Goal: Transaction & Acquisition: Obtain resource

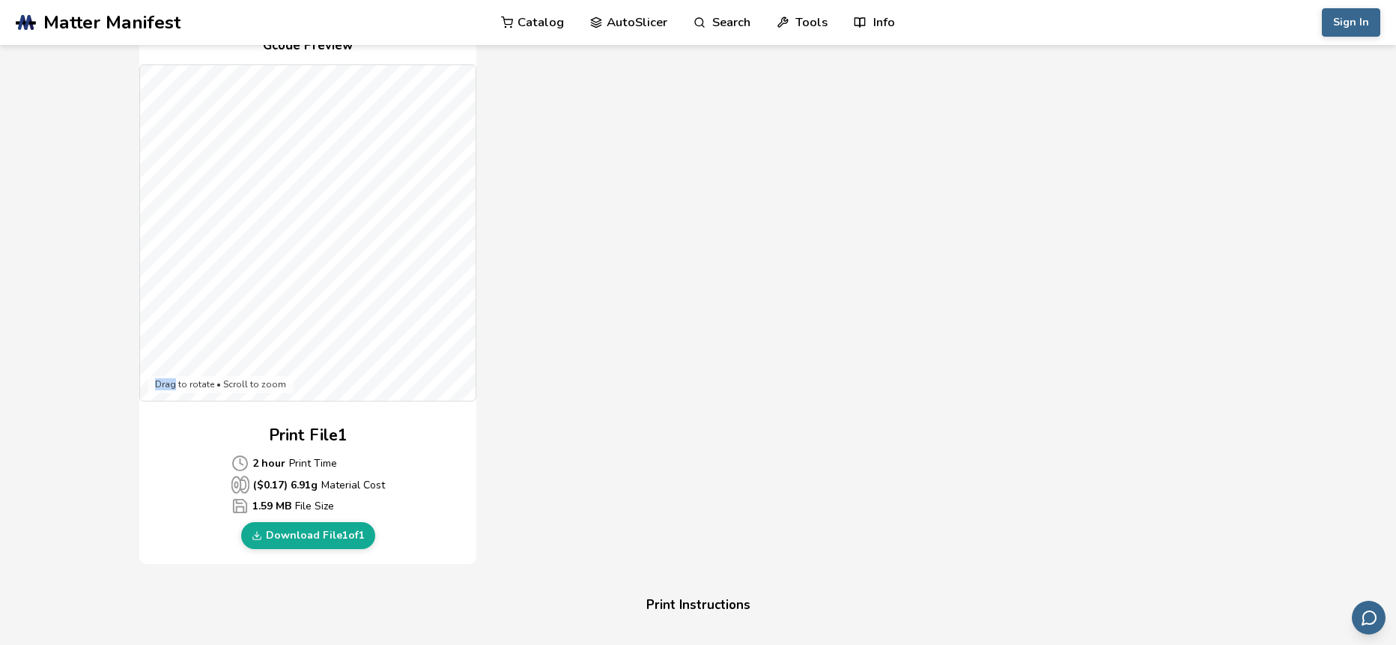
scroll to position [361, 0]
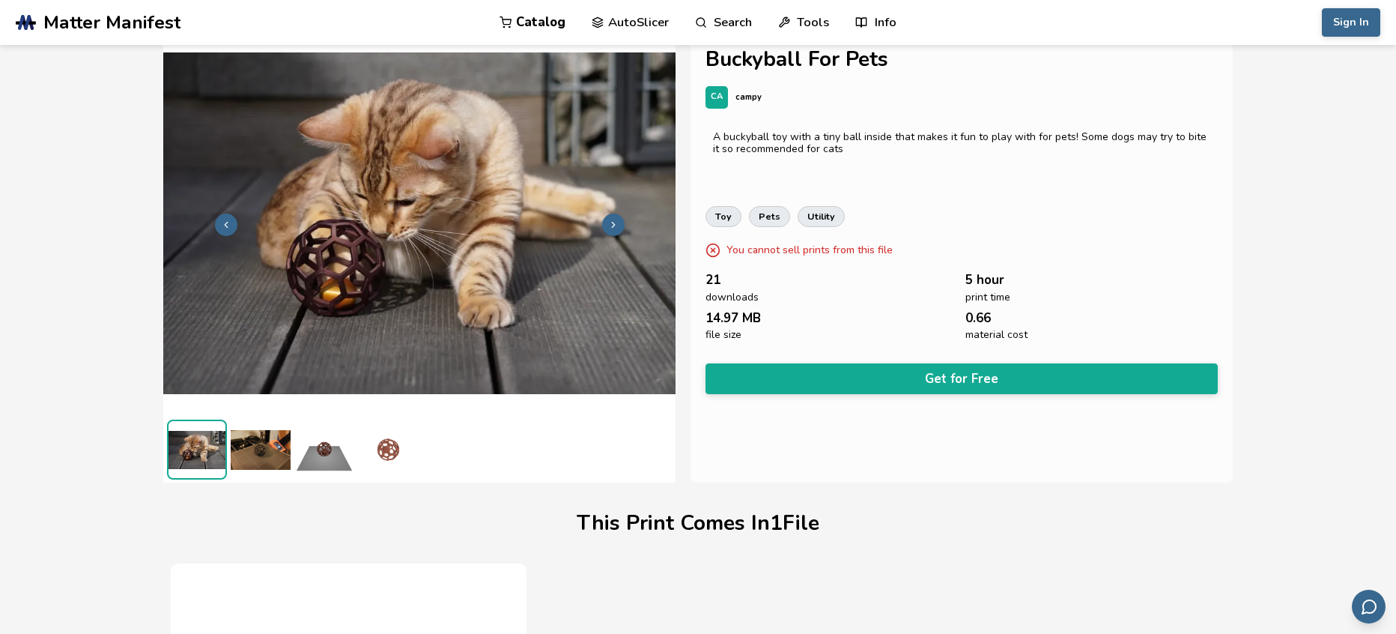
click at [522, 20] on link "Catalog" at bounding box center [533, 22] width 66 height 45
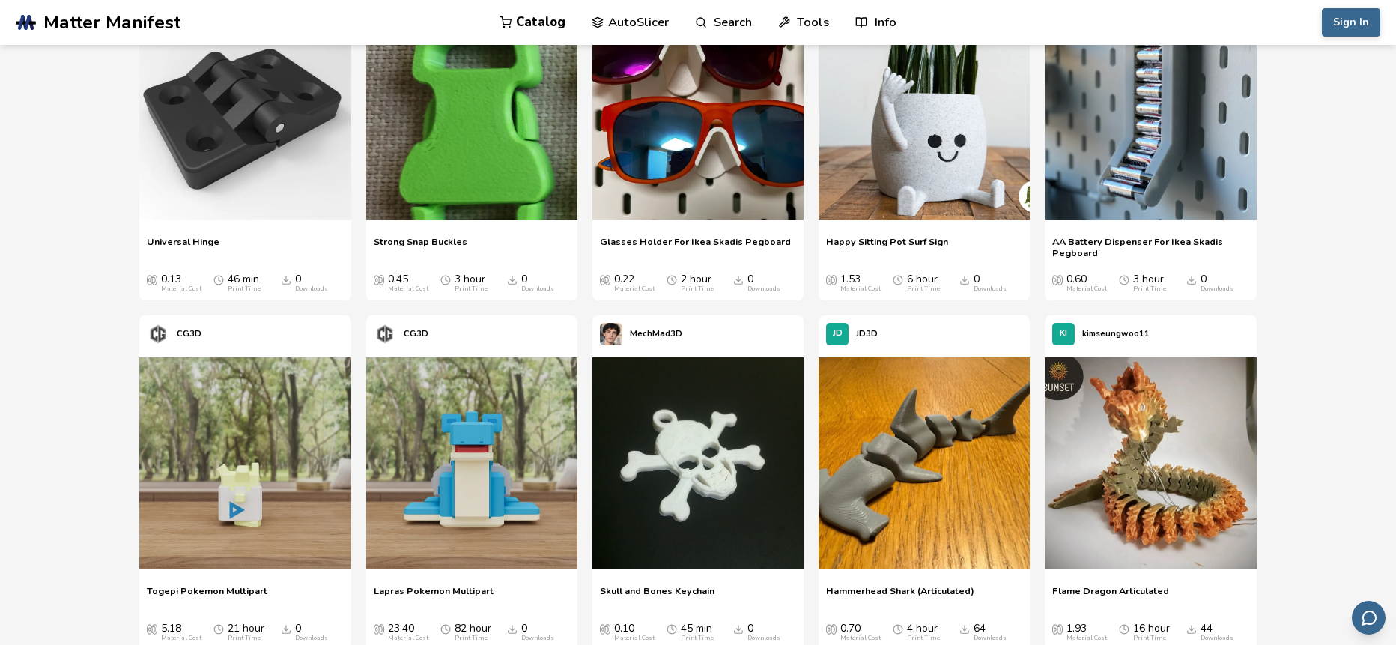
scroll to position [541, 0]
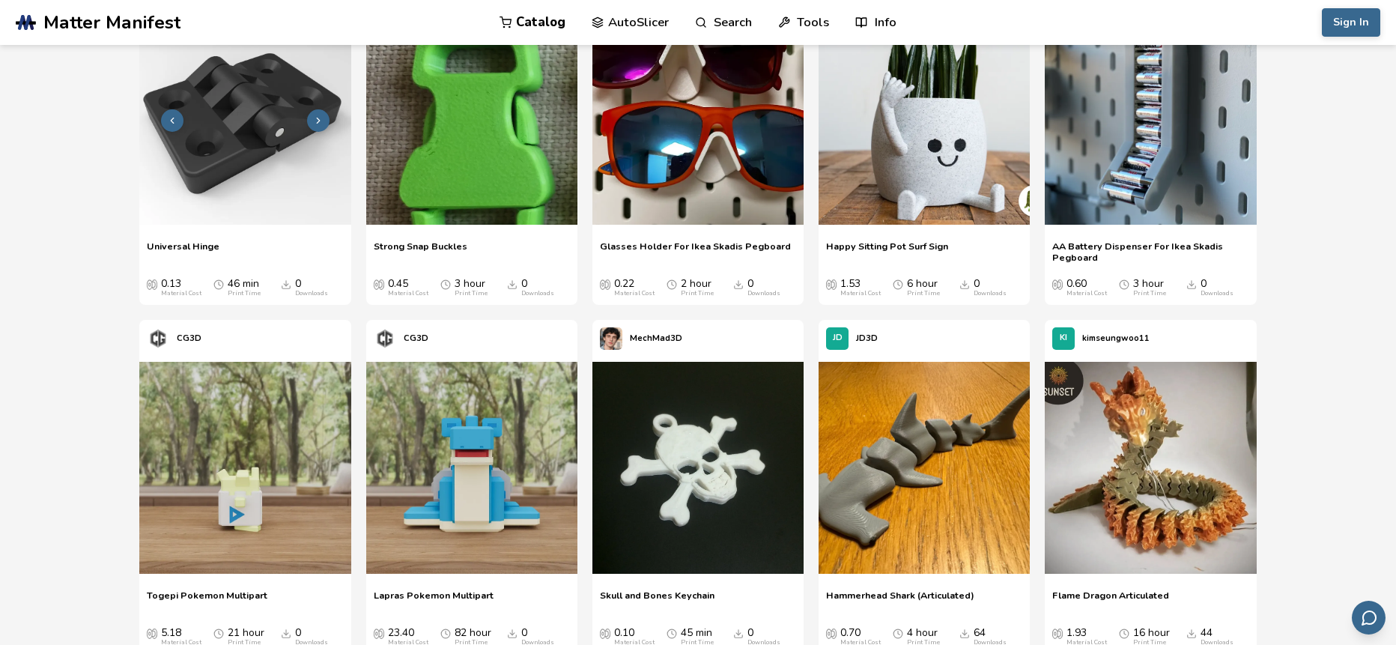
click at [230, 151] on img at bounding box center [244, 118] width 211 height 211
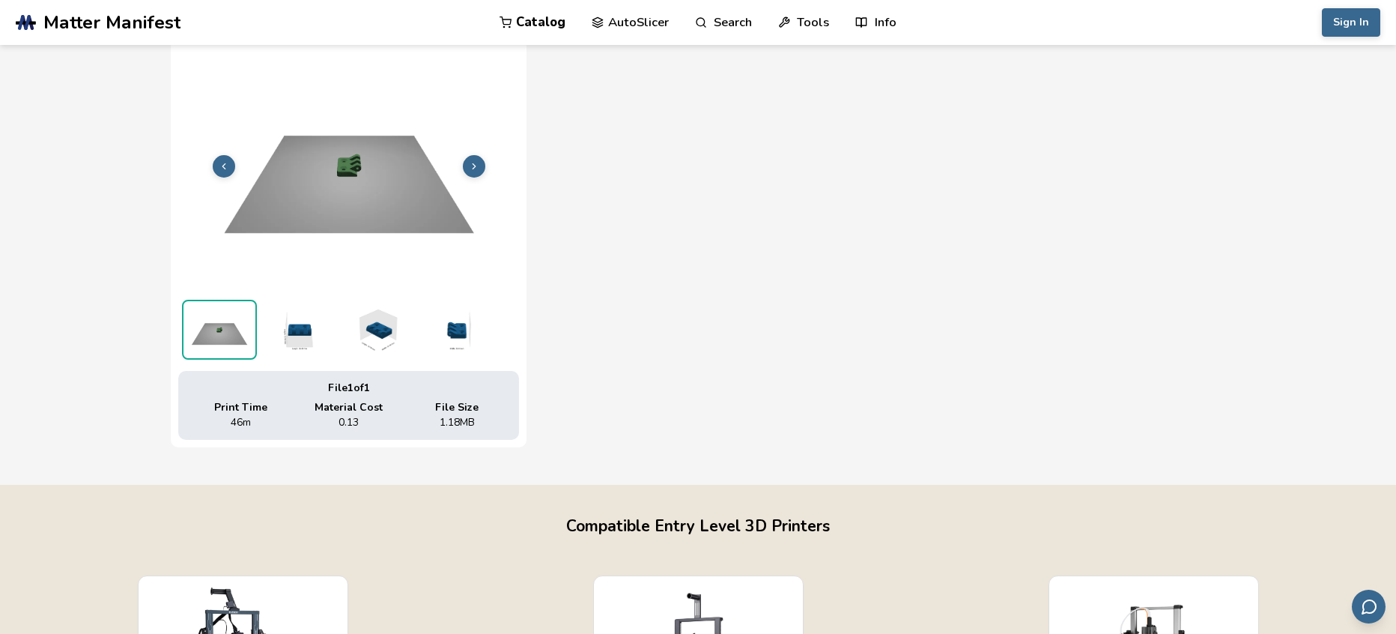
scroll to position [601, 0]
click at [297, 312] on img at bounding box center [298, 328] width 75 height 60
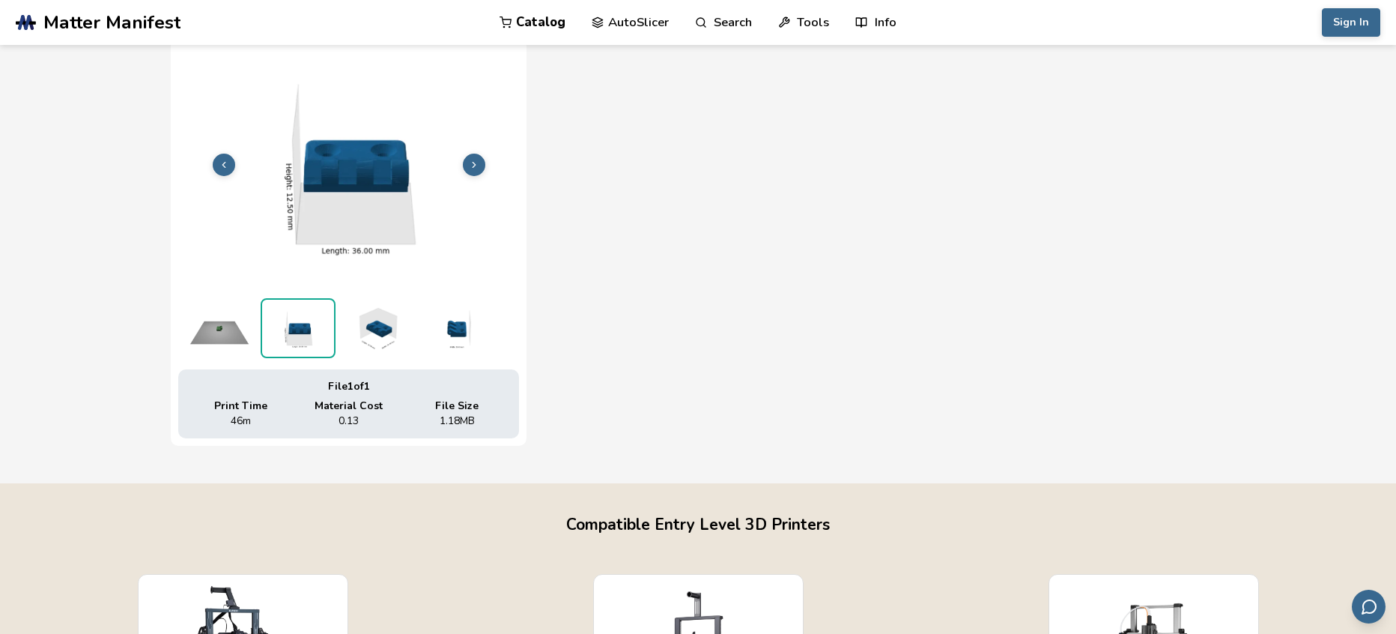
click at [383, 328] on img at bounding box center [376, 328] width 75 height 60
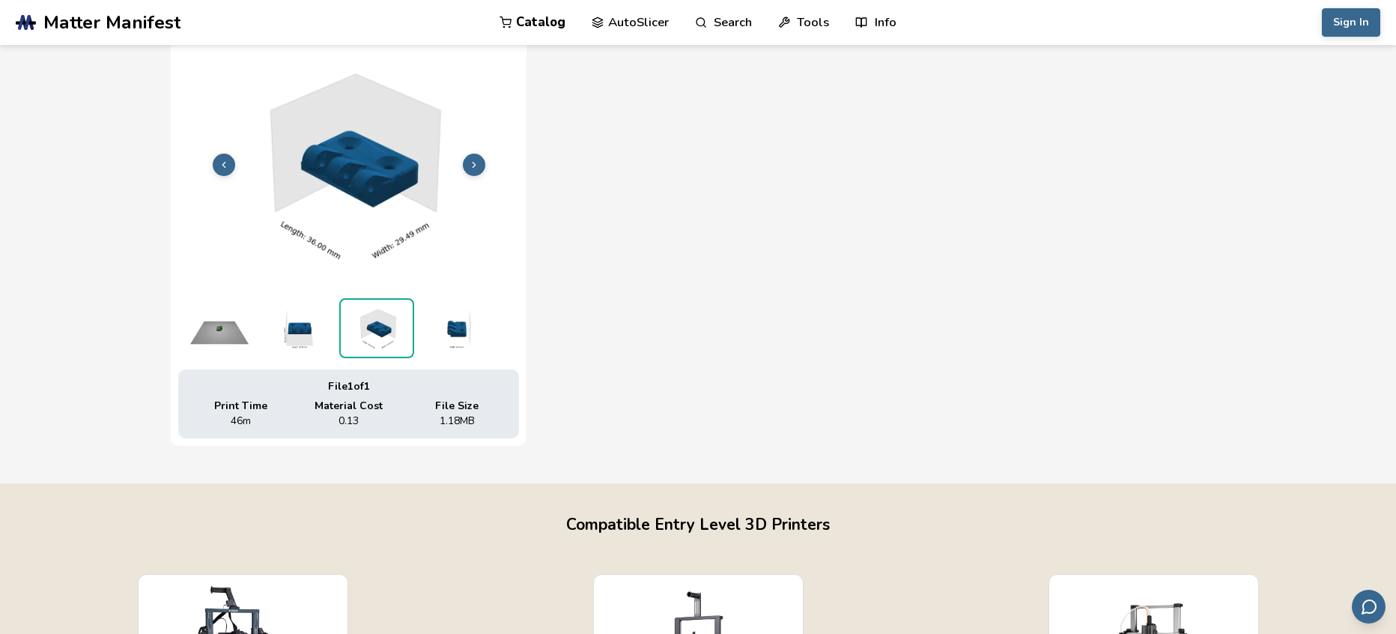
click at [448, 342] on img at bounding box center [455, 328] width 75 height 60
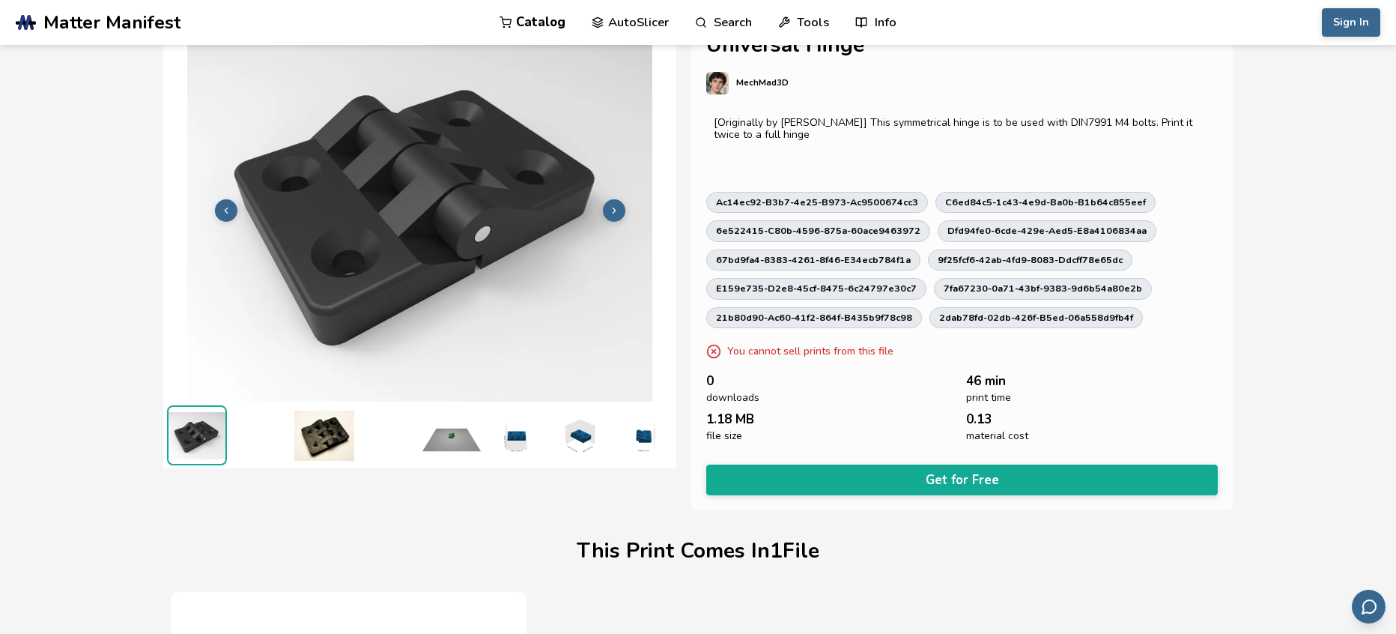
scroll to position [0, 0]
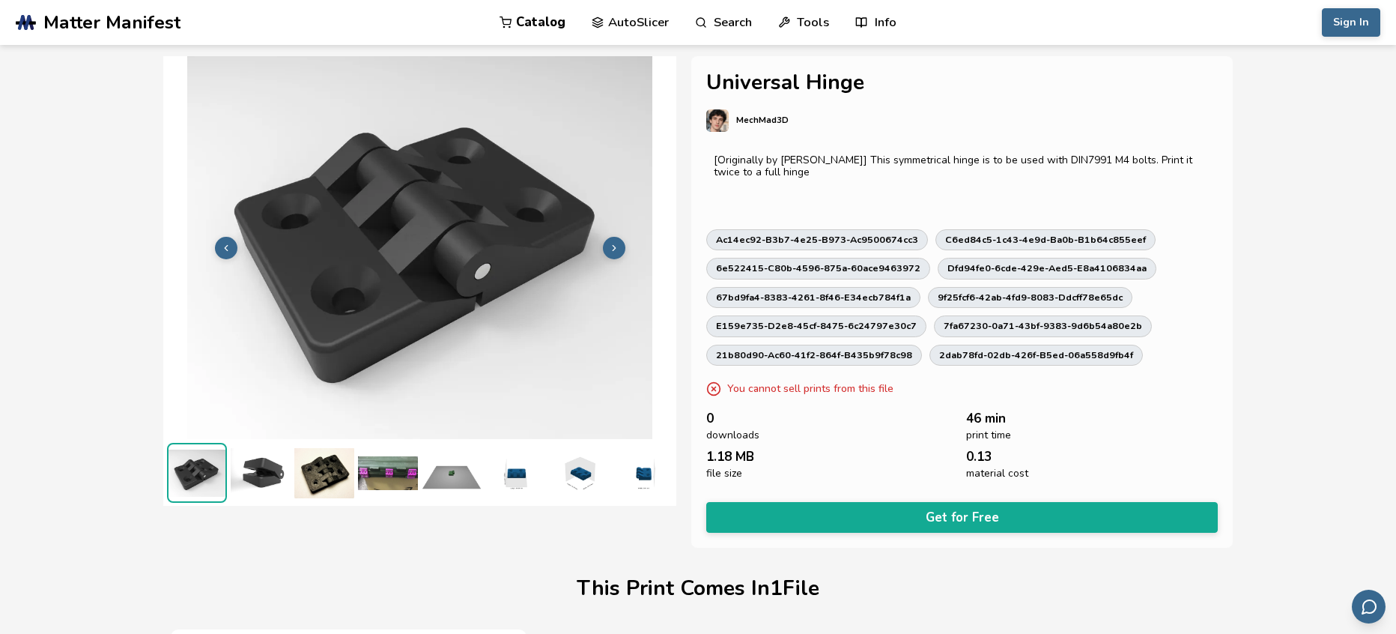
click at [388, 484] on img at bounding box center [388, 473] width 60 height 60
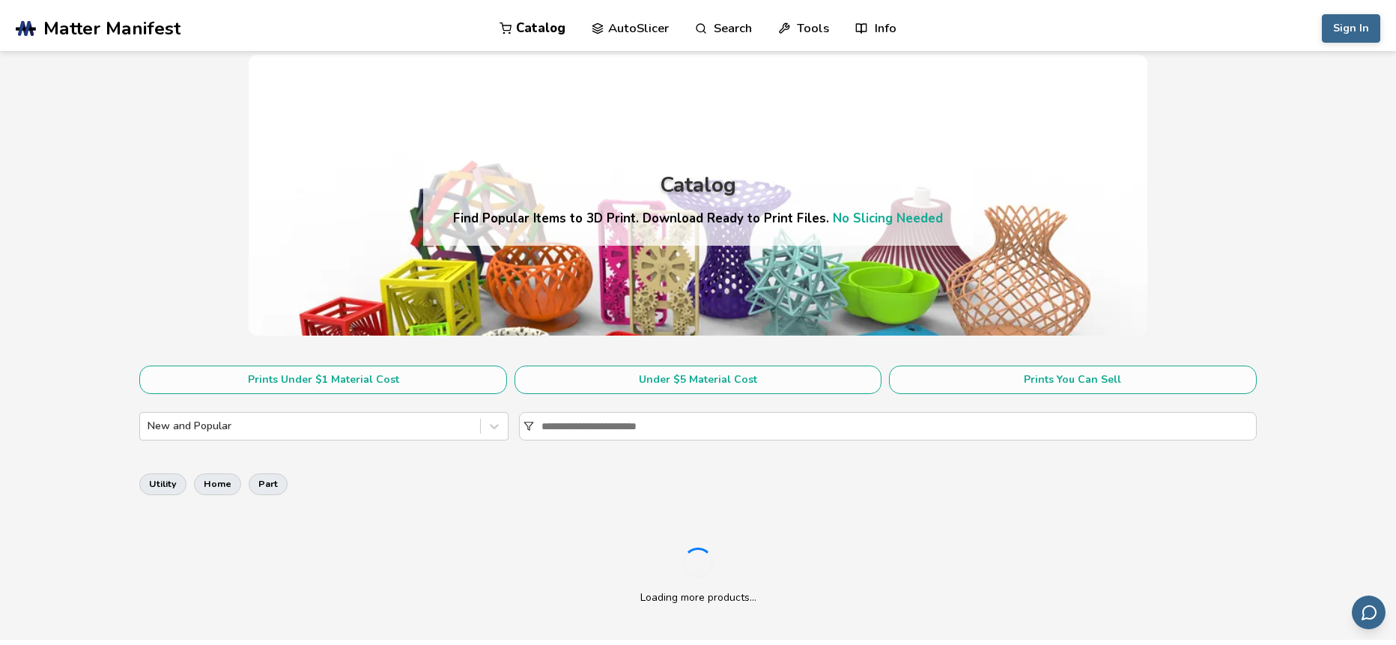
scroll to position [351, 0]
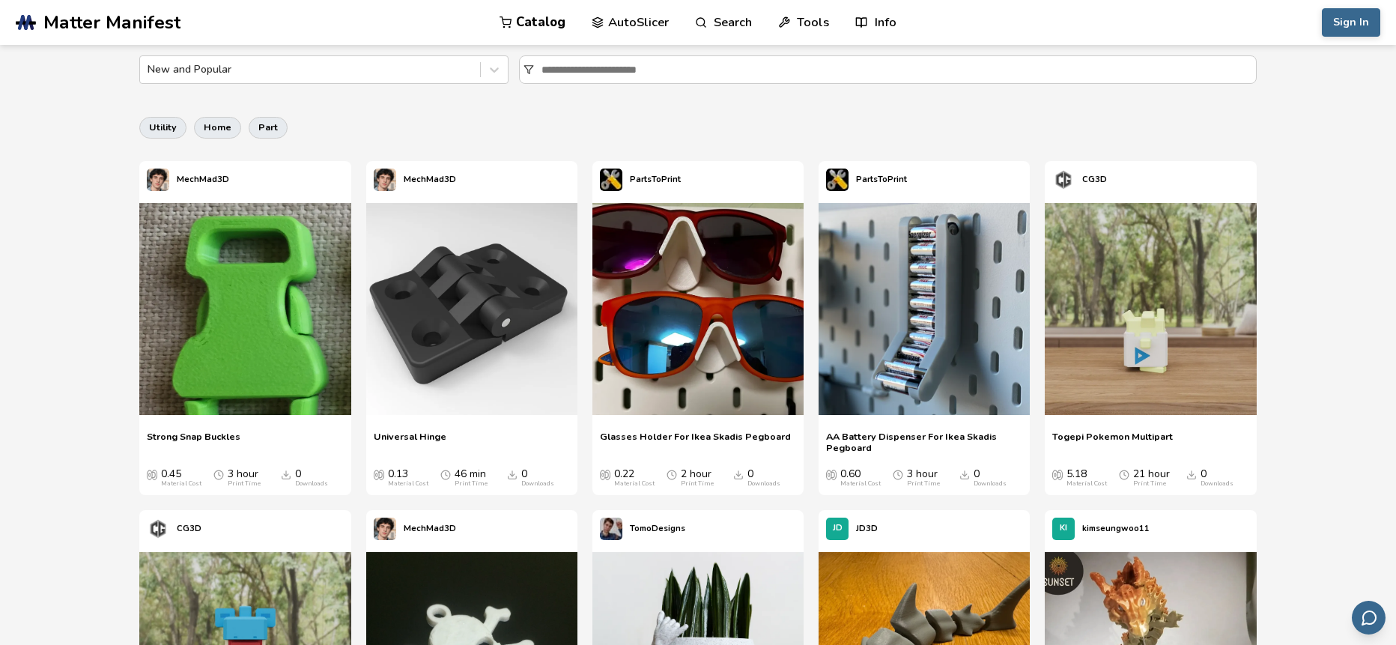
click at [1024, 121] on div "utility home part" at bounding box center [697, 127] width 1117 height 36
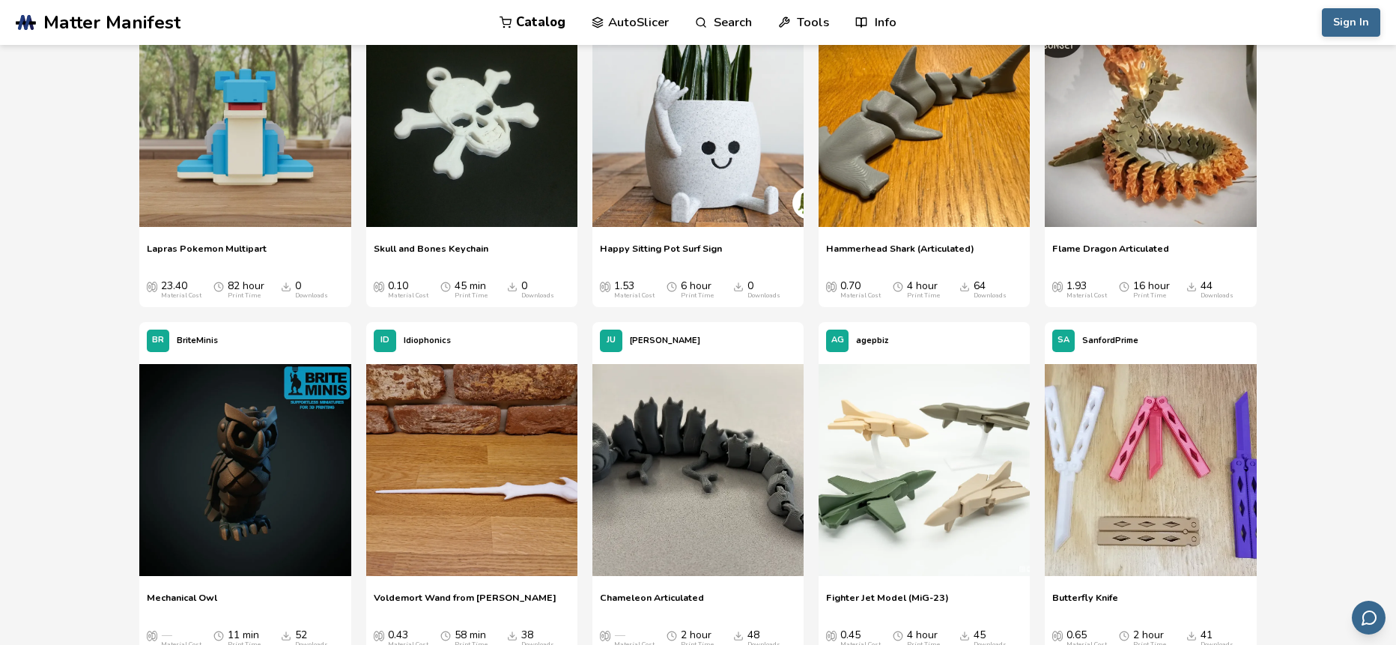
scroll to position [882, 0]
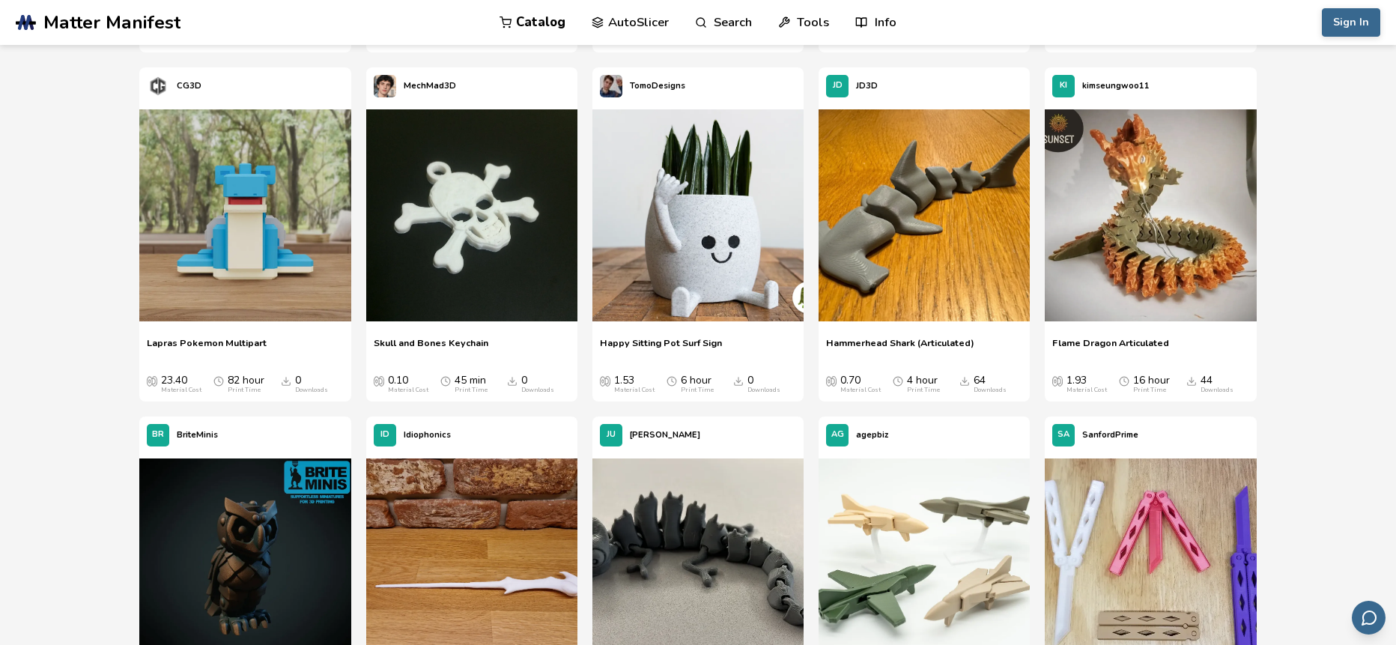
click at [1254, 67] on div "KI kimseungwoo11" at bounding box center [1150, 85] width 211 height 37
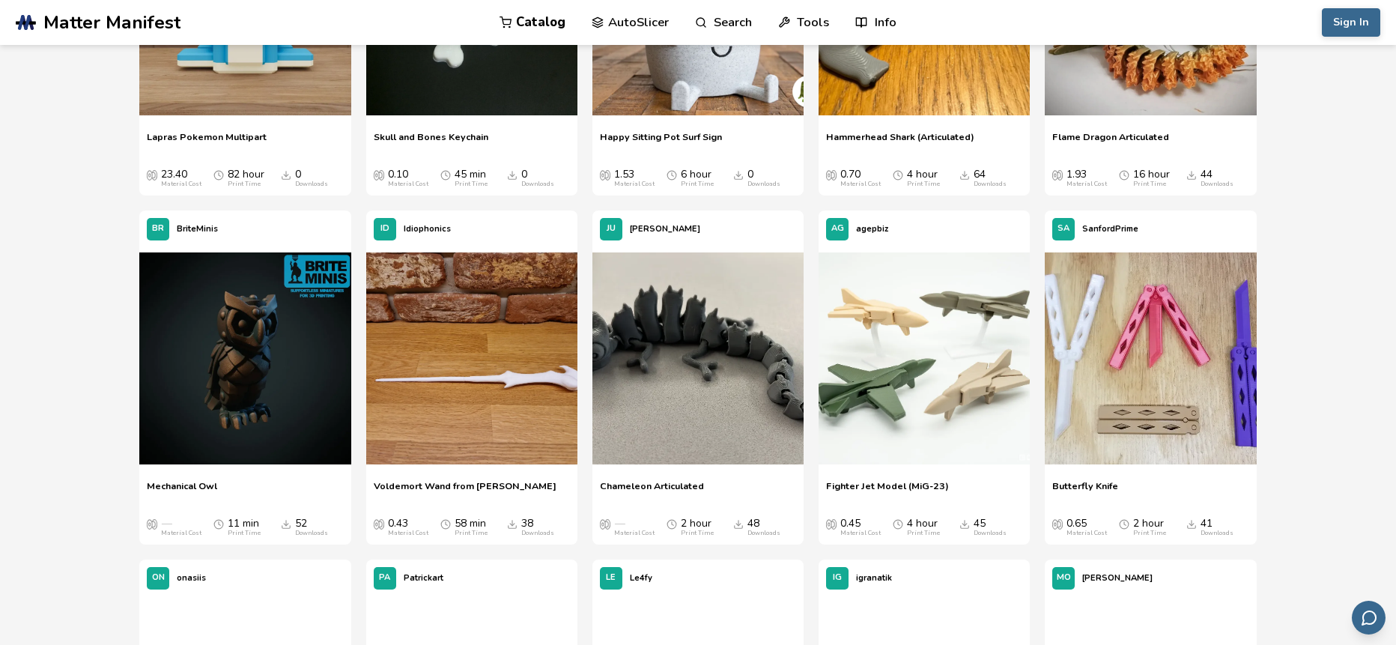
scroll to position [1001, 0]
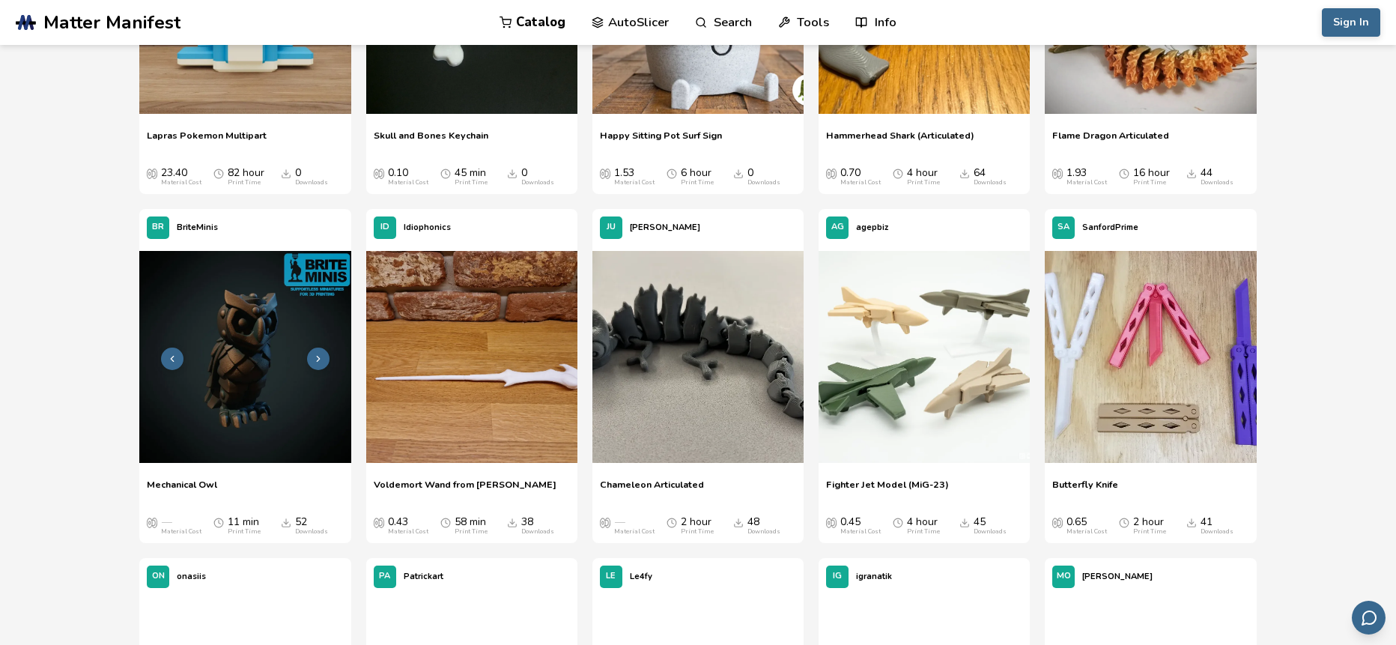
click at [248, 377] on img at bounding box center [244, 356] width 211 height 211
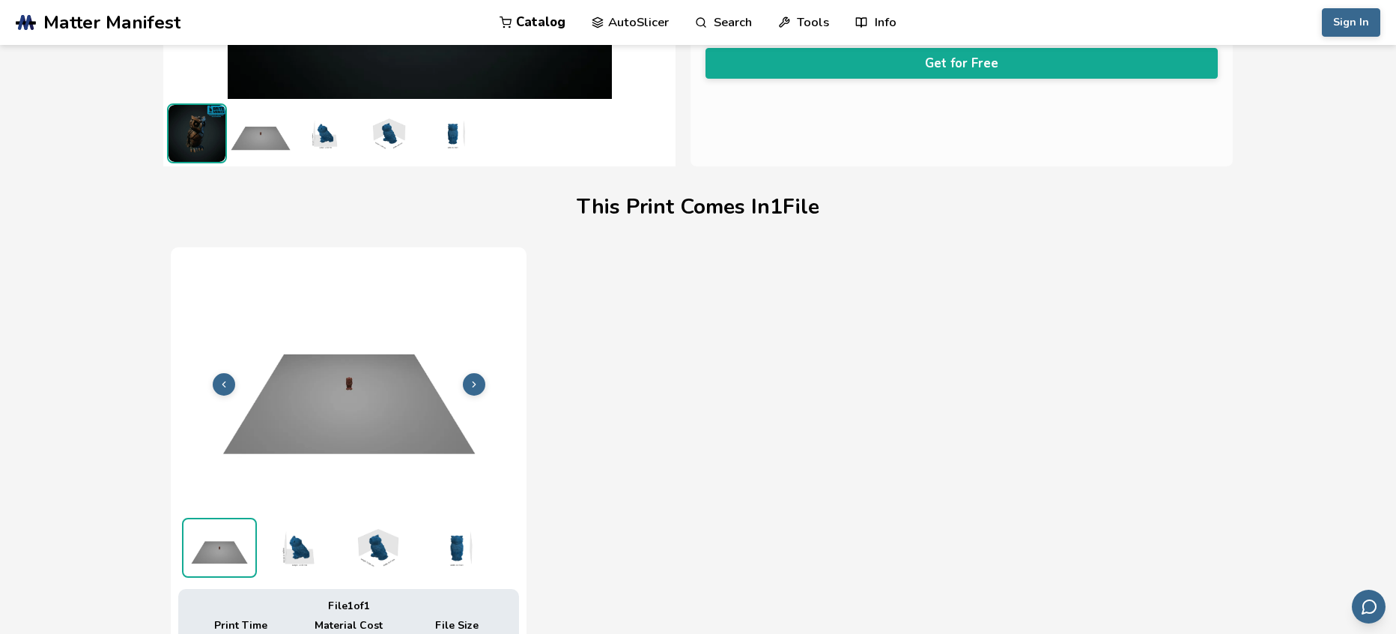
scroll to position [354, 0]
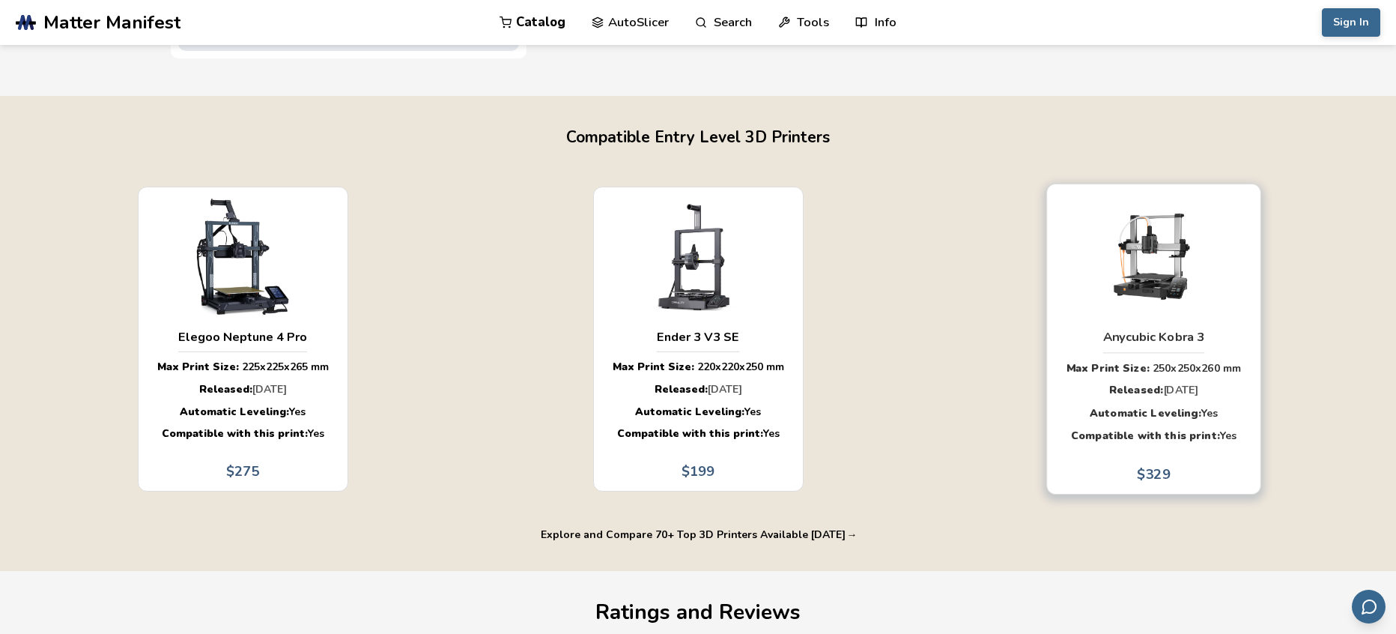
click at [1237, 317] on div "button" at bounding box center [1153, 255] width 190 height 134
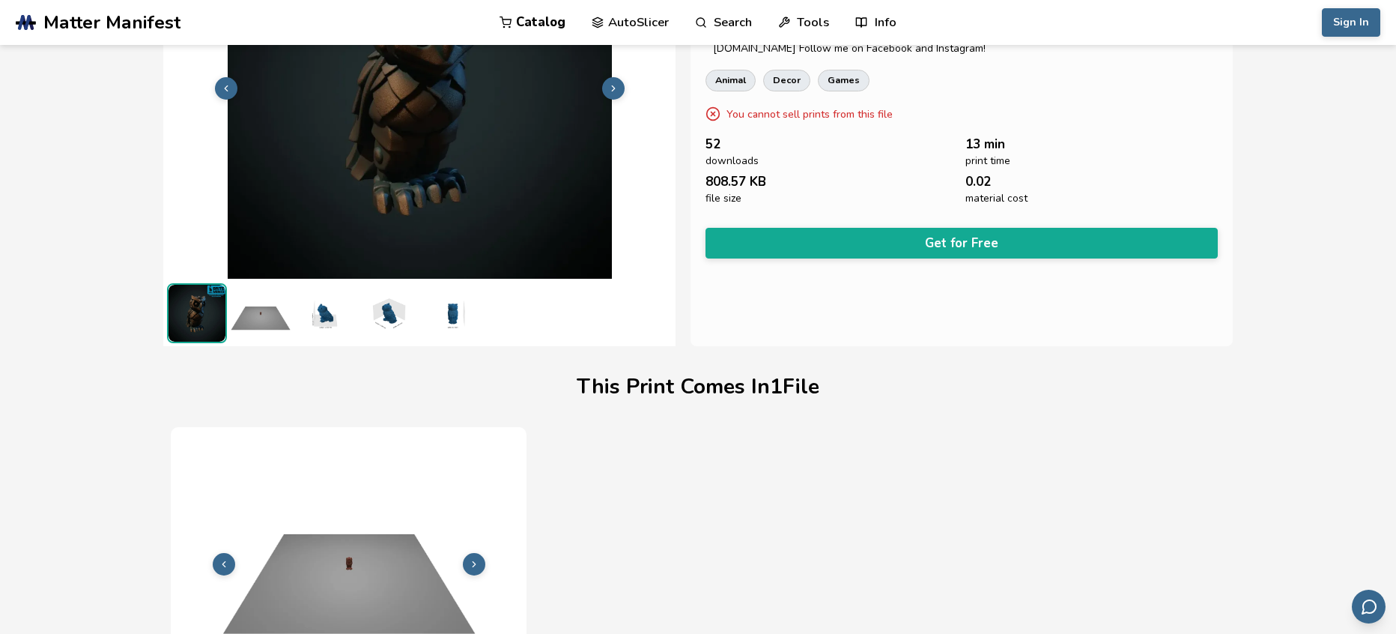
scroll to position [148, 0]
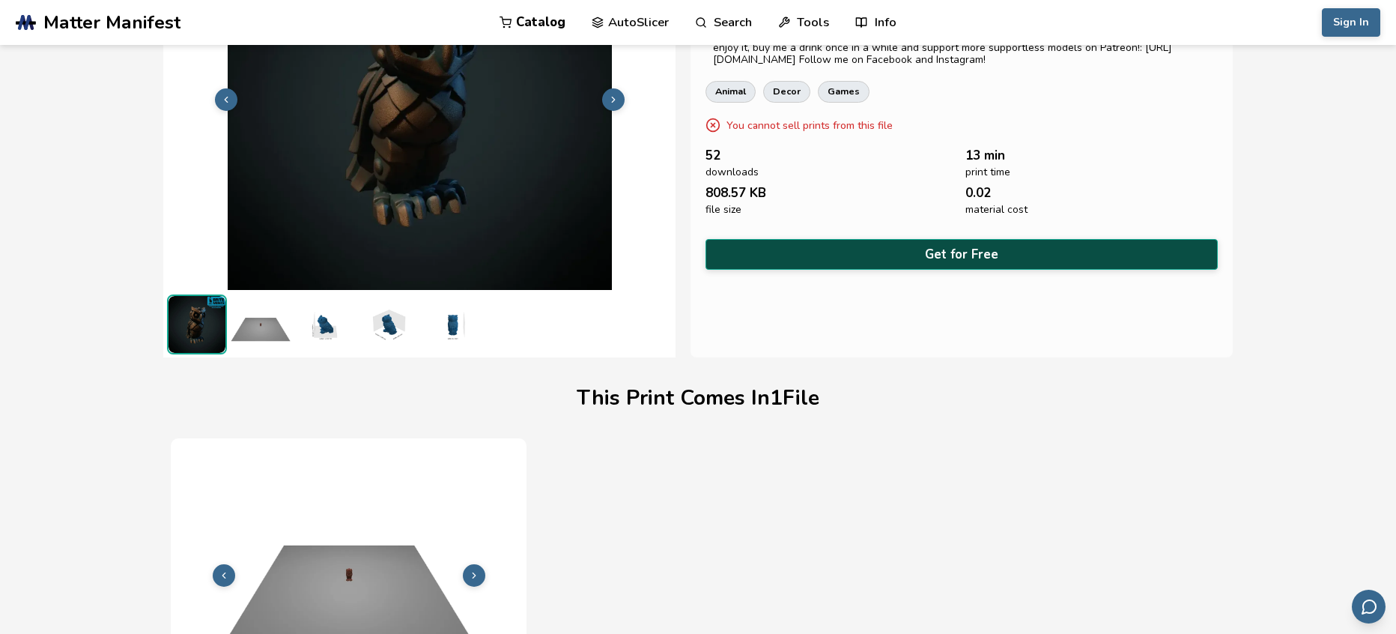
click at [1025, 249] on button "Get for Free" at bounding box center [962, 254] width 512 height 31
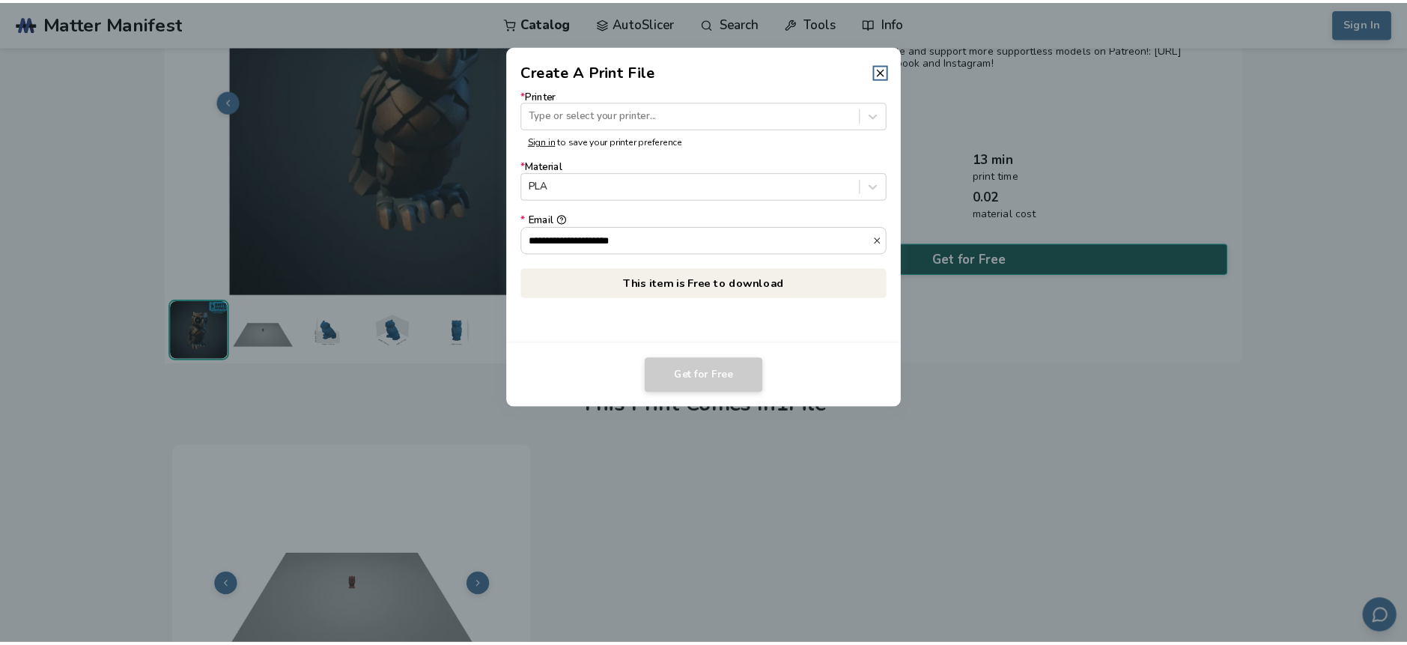
scroll to position [149, 0]
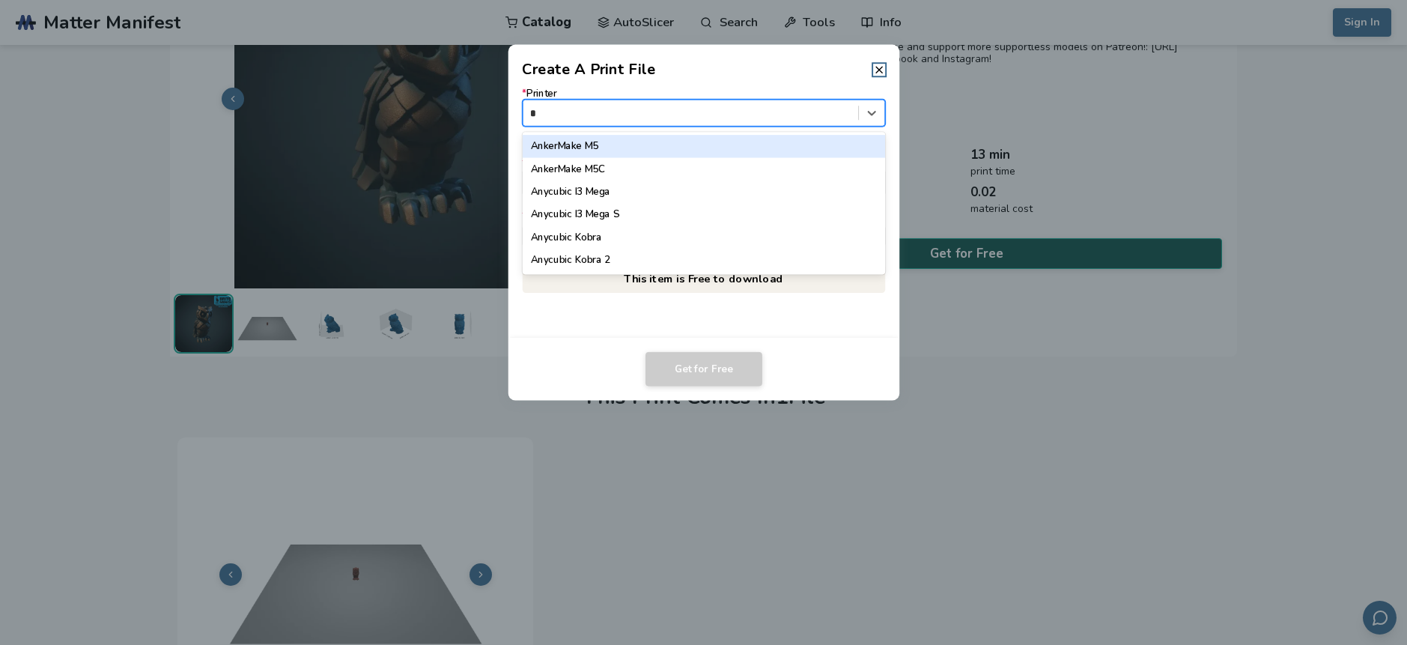
type input "**"
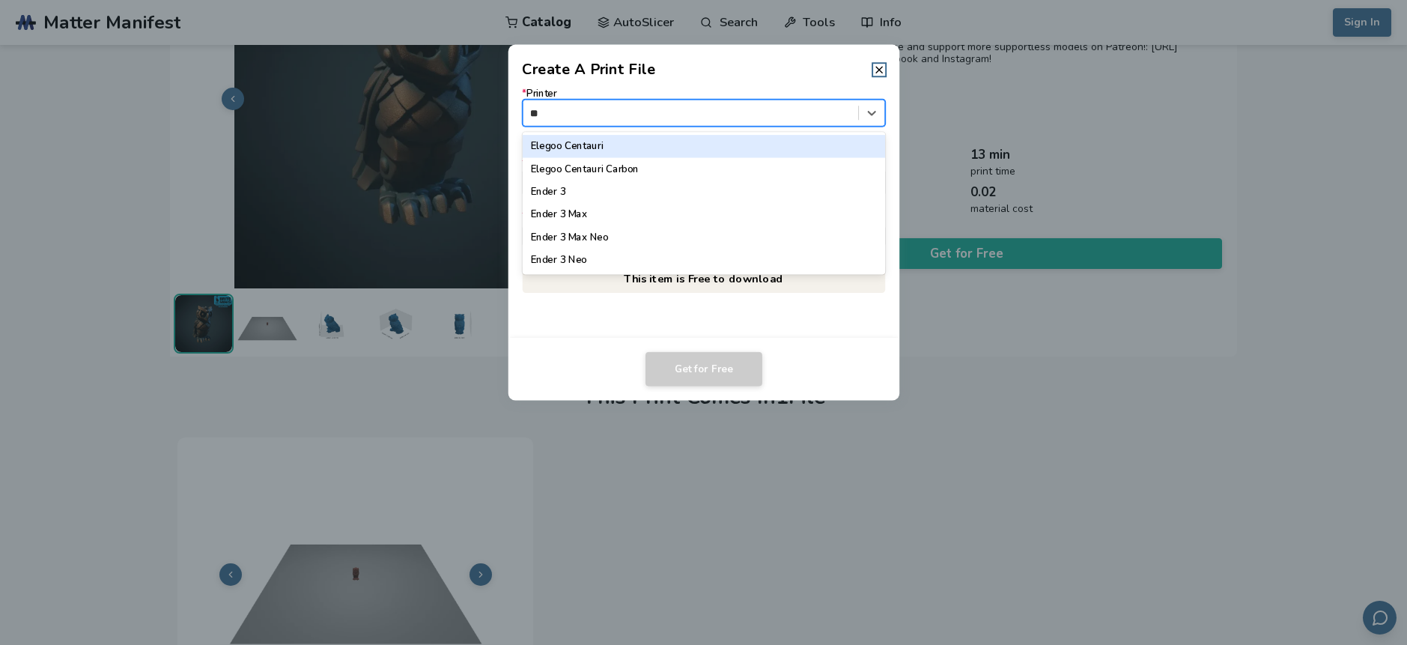
click at [571, 201] on div "Ender 3" at bounding box center [703, 191] width 363 height 22
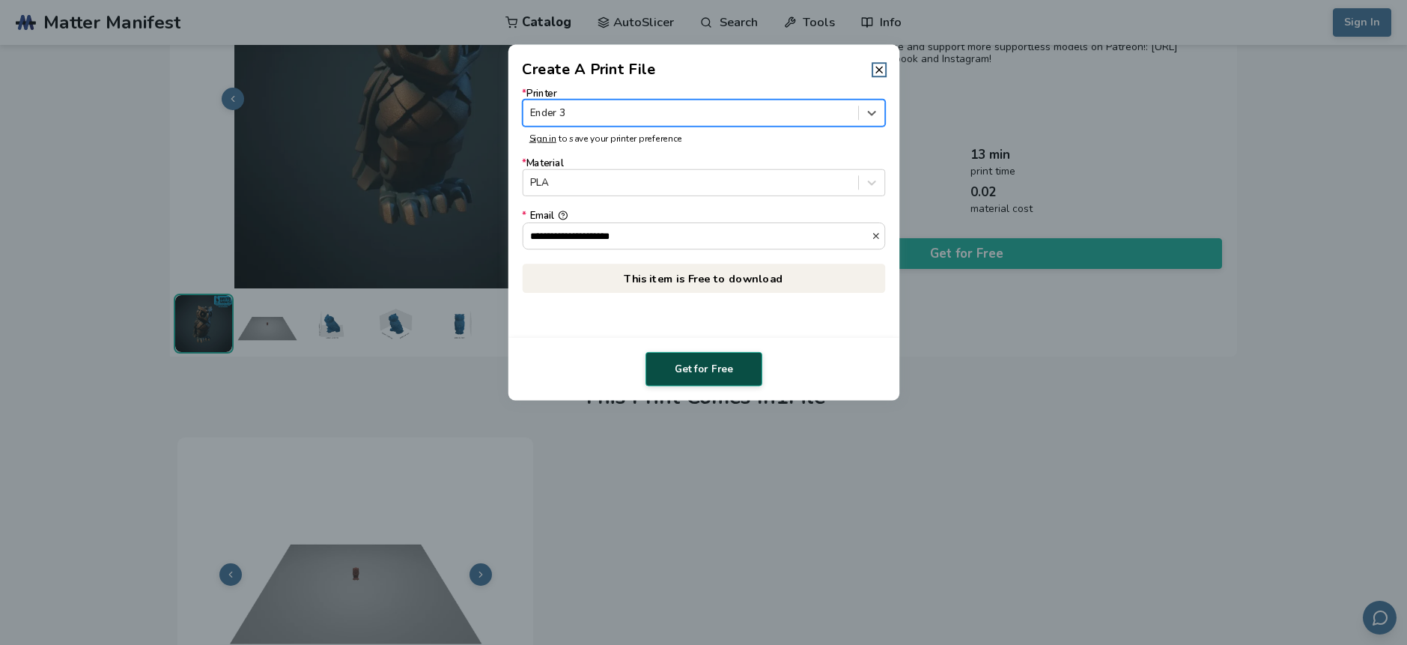
click at [723, 380] on button "Get for Free" at bounding box center [704, 369] width 117 height 34
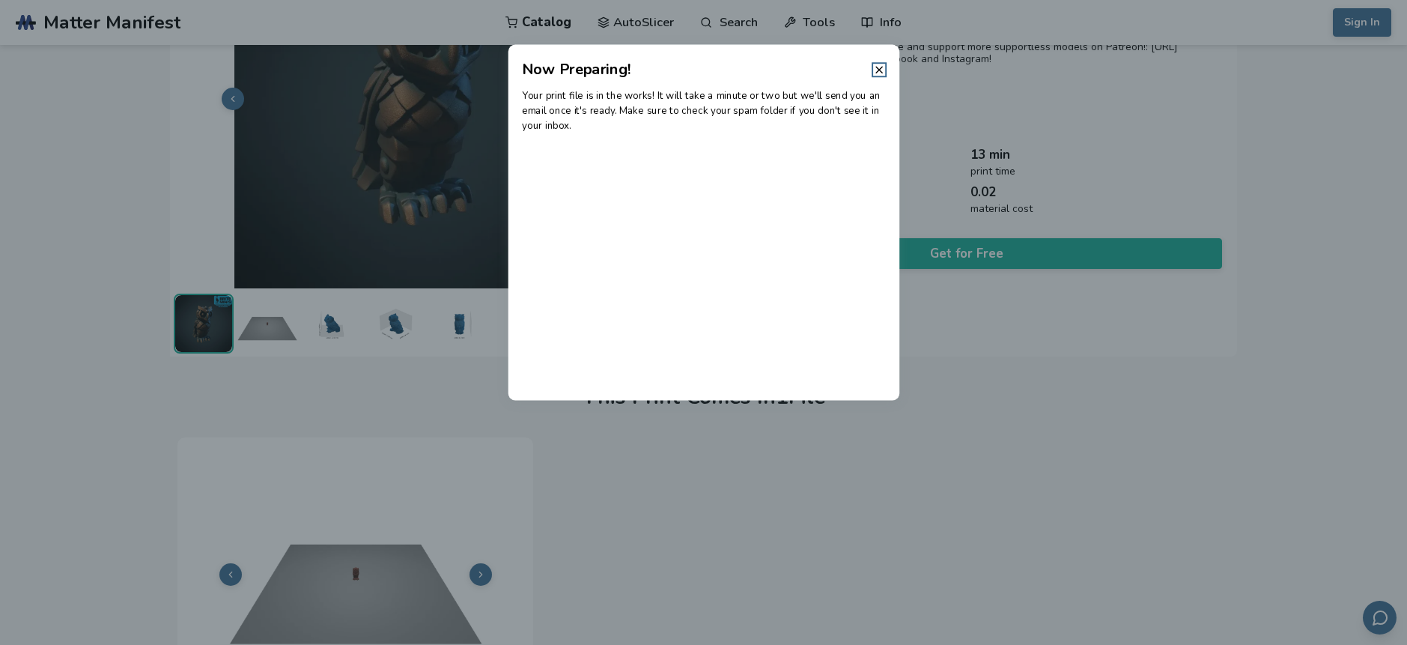
click at [777, 90] on p "Your print file is in the works! It will take a minute or two but we'll send yo…" at bounding box center [703, 110] width 363 height 45
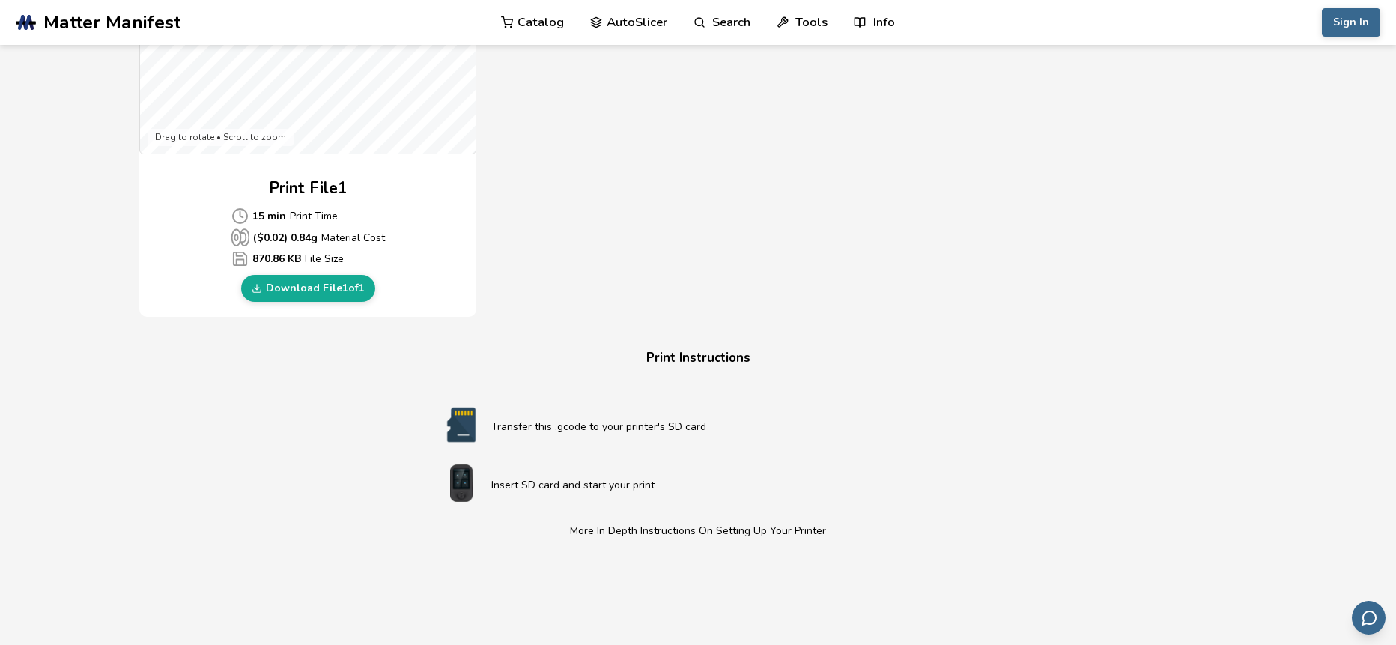
scroll to position [613, 0]
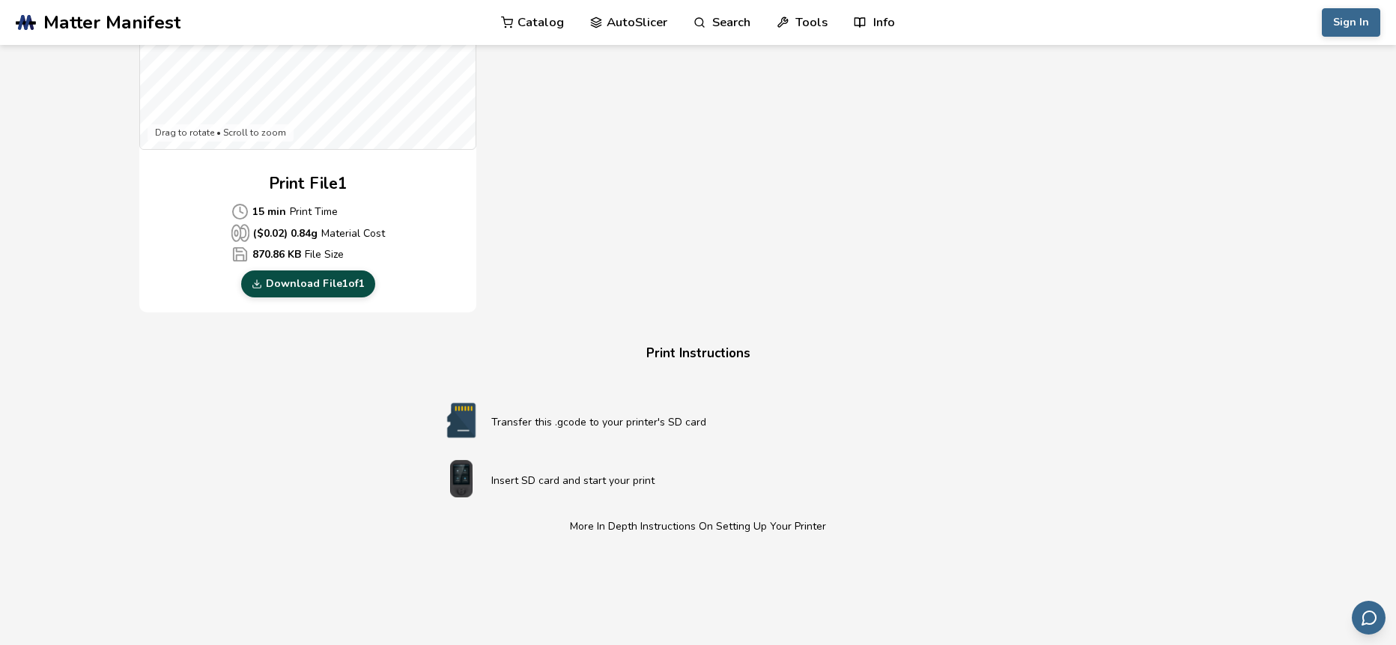
click at [333, 289] on link "Download File 1 of 1" at bounding box center [308, 283] width 134 height 27
